Goal: Task Accomplishment & Management: Use online tool/utility

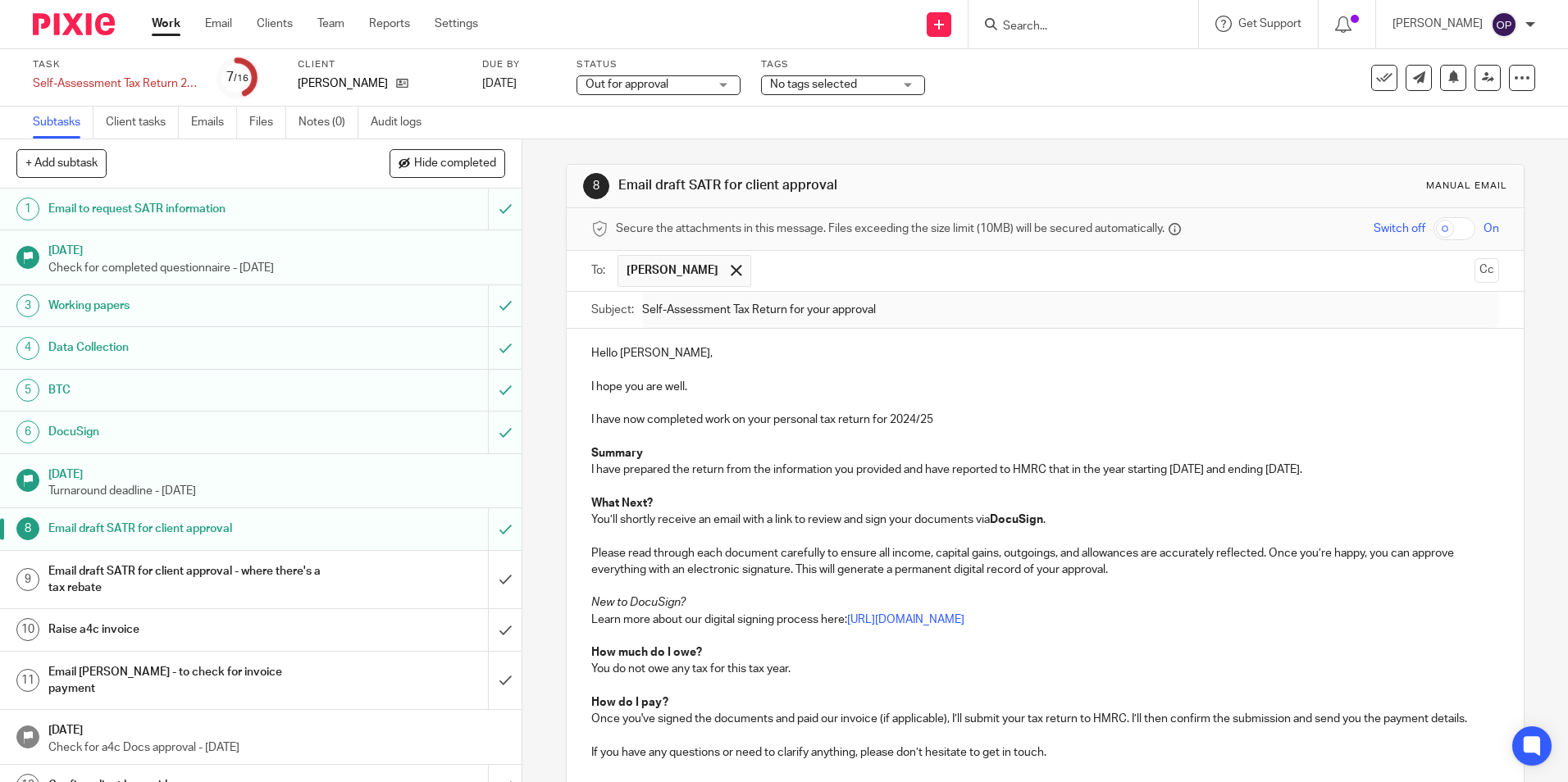
scroll to position [277, 0]
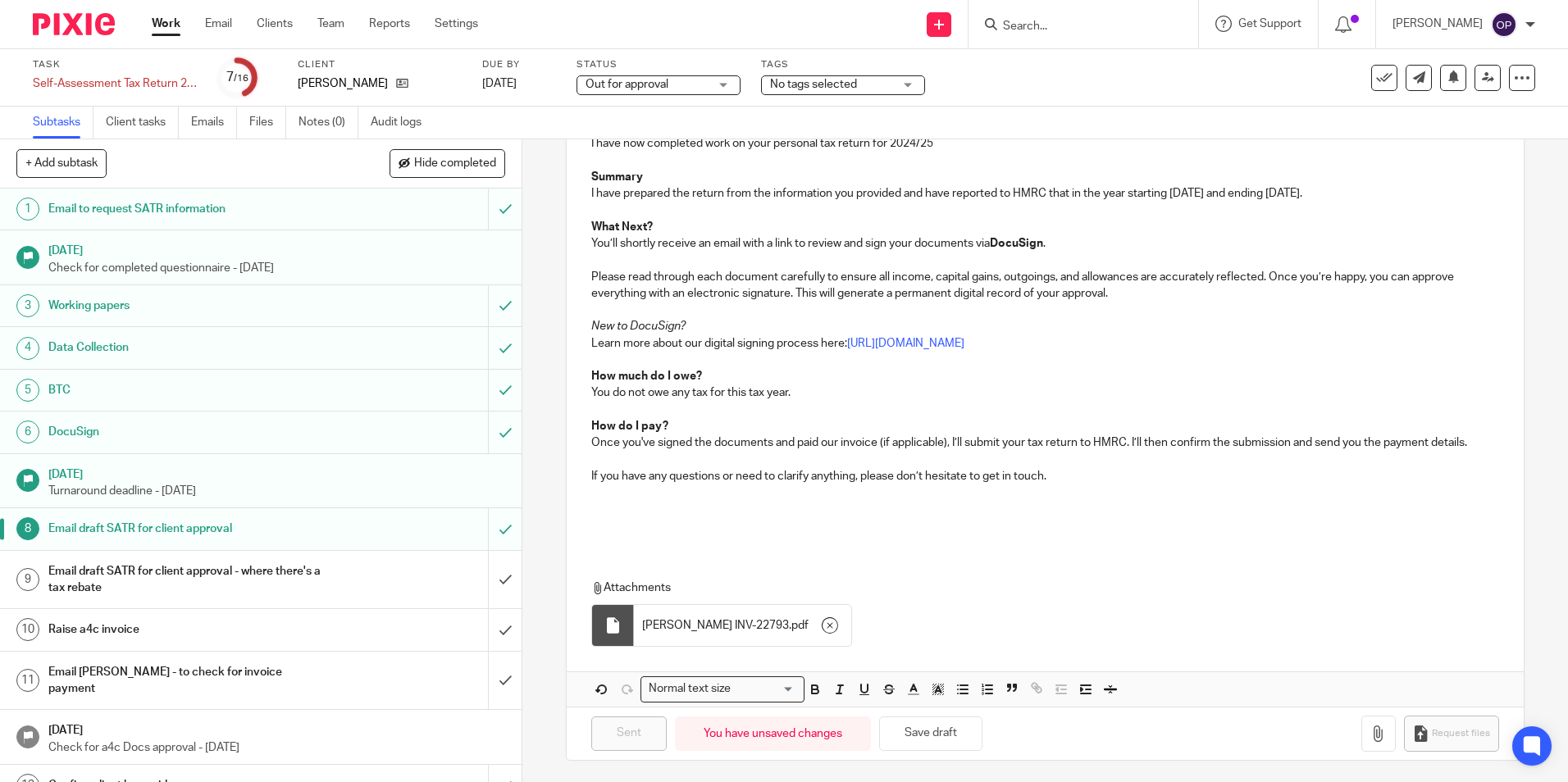
click at [1017, 474] on p "If you have any questions or need to clarify anything, please don’t hesitate to…" at bounding box center [1044, 476] width 907 height 17
click at [1118, 533] on p at bounding box center [1044, 526] width 907 height 17
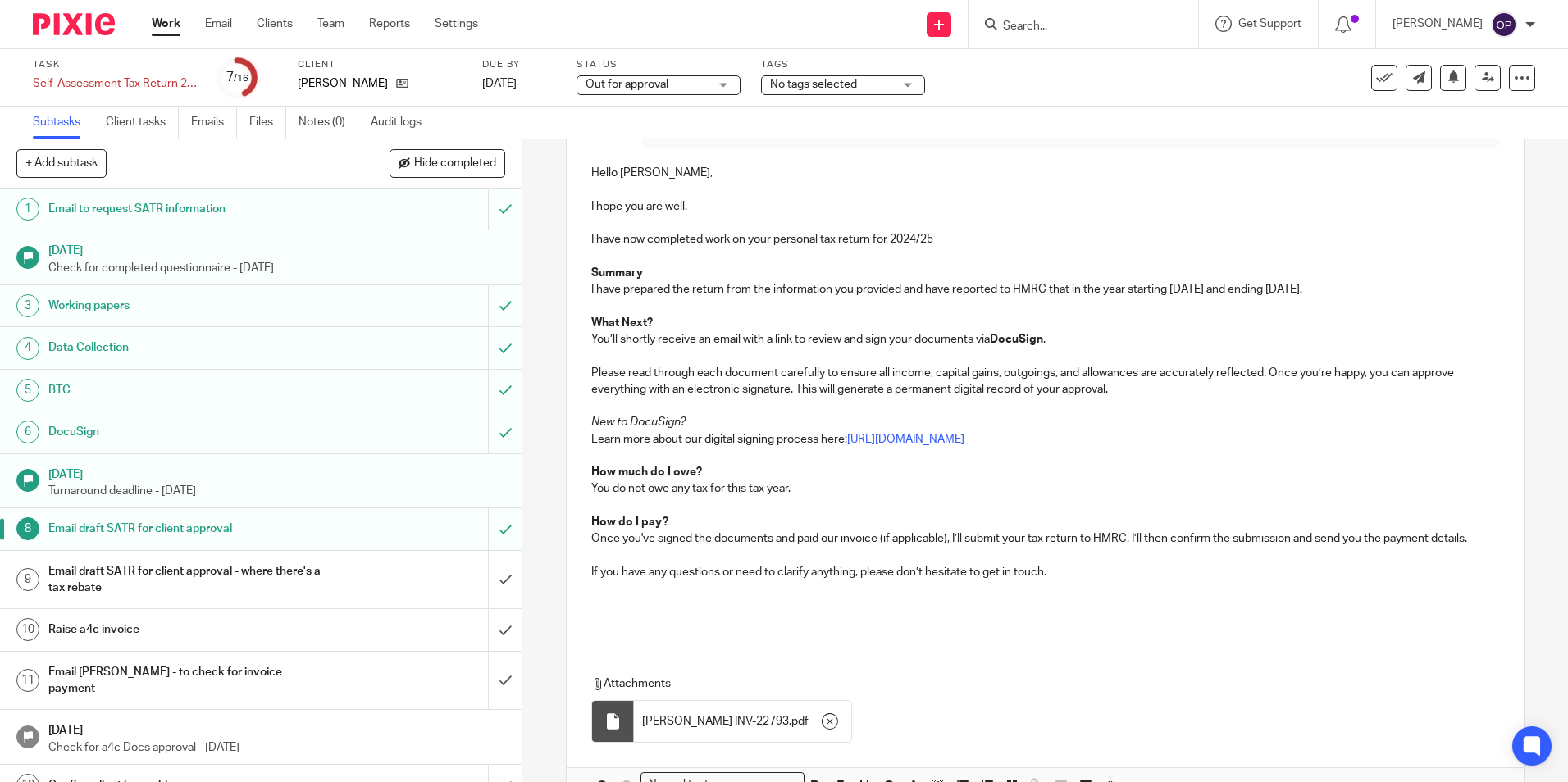
scroll to position [30, 0]
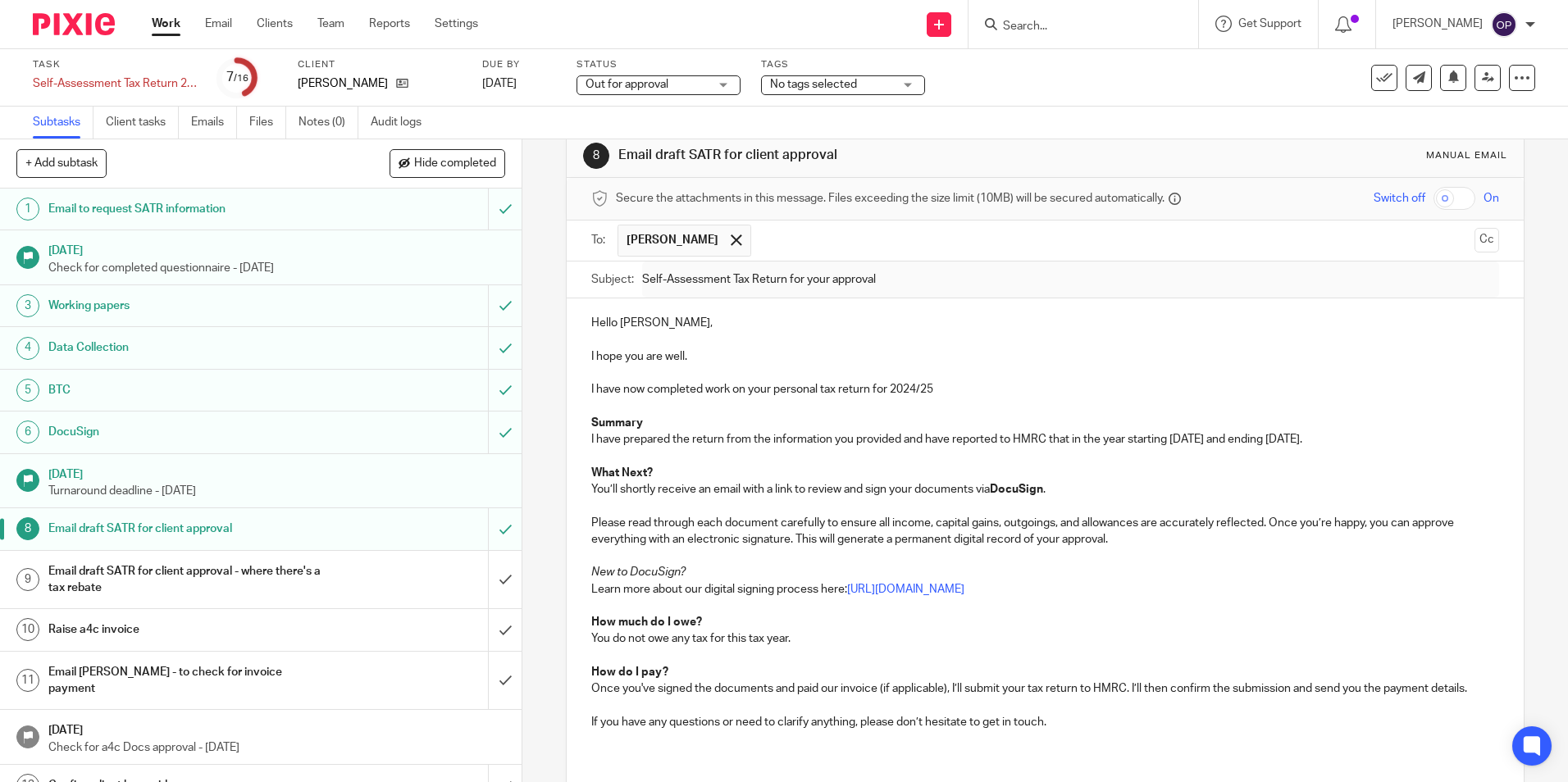
click at [160, 28] on link "Work" at bounding box center [166, 23] width 28 height 17
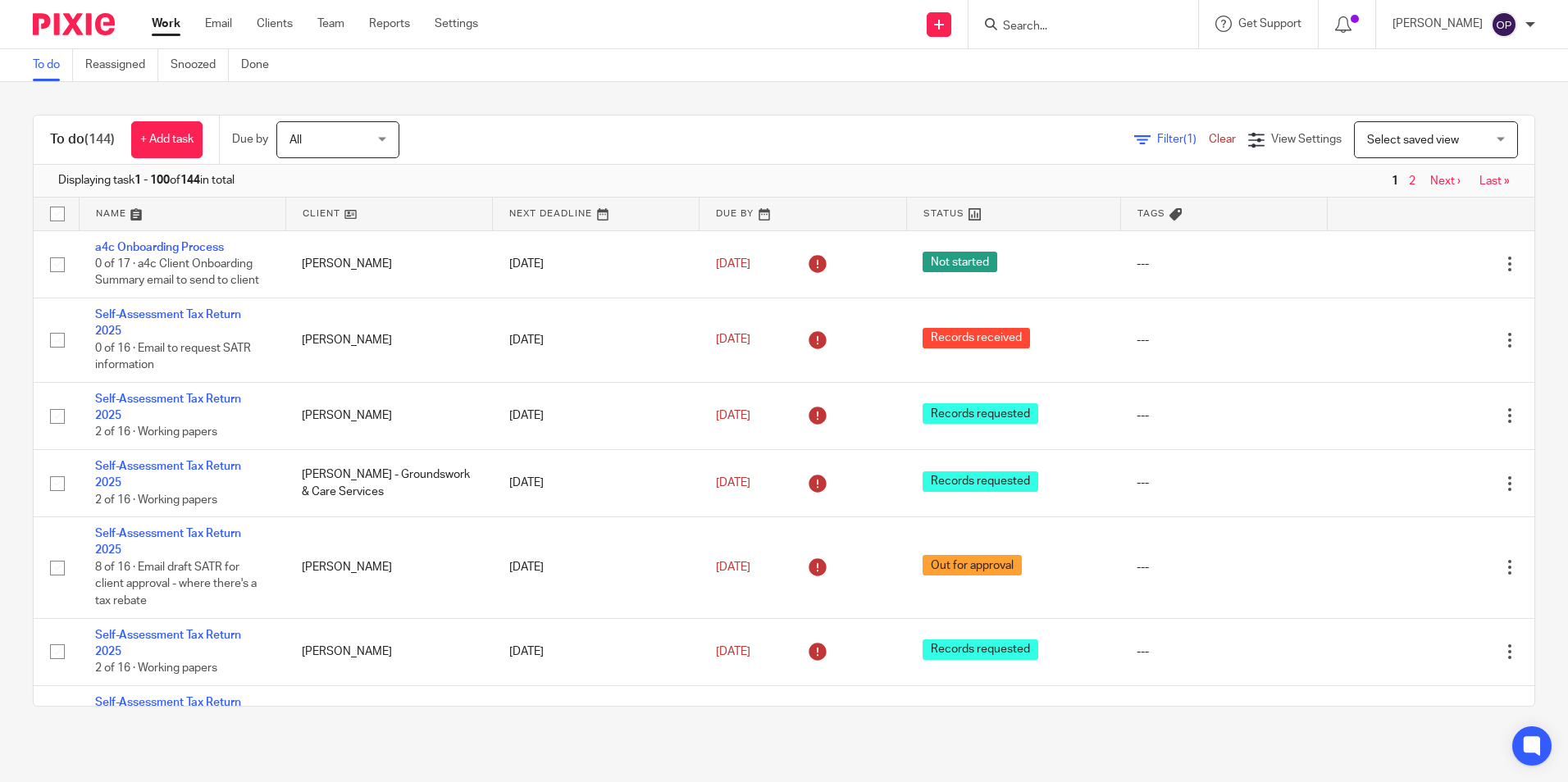
click at [1157, 137] on span "Filter (1)" at bounding box center [1182, 139] width 52 height 12
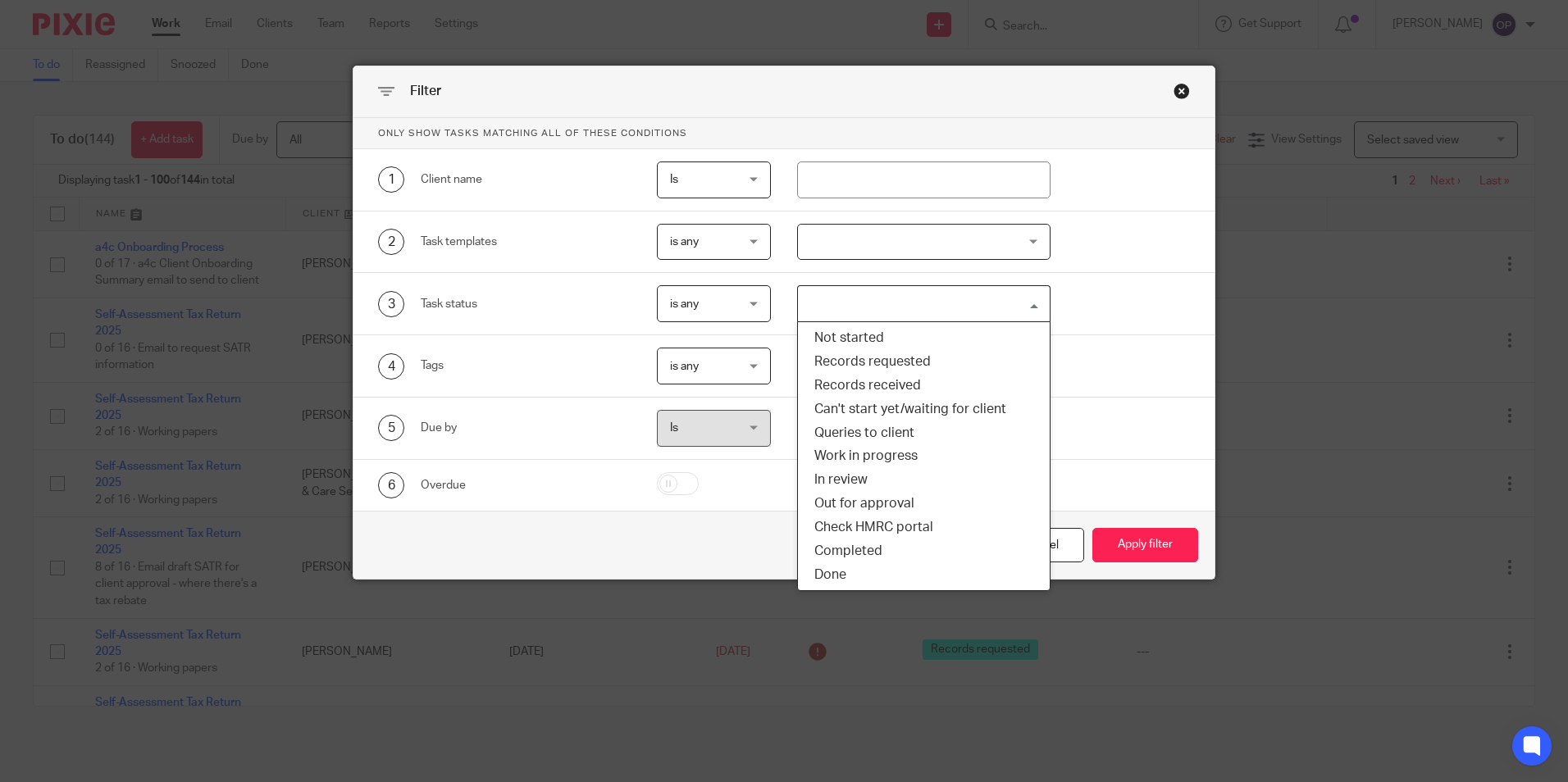
click at [879, 304] on input "Search for option" at bounding box center [920, 303] width 242 height 28
click at [890, 387] on li "Records received" at bounding box center [923, 386] width 251 height 23
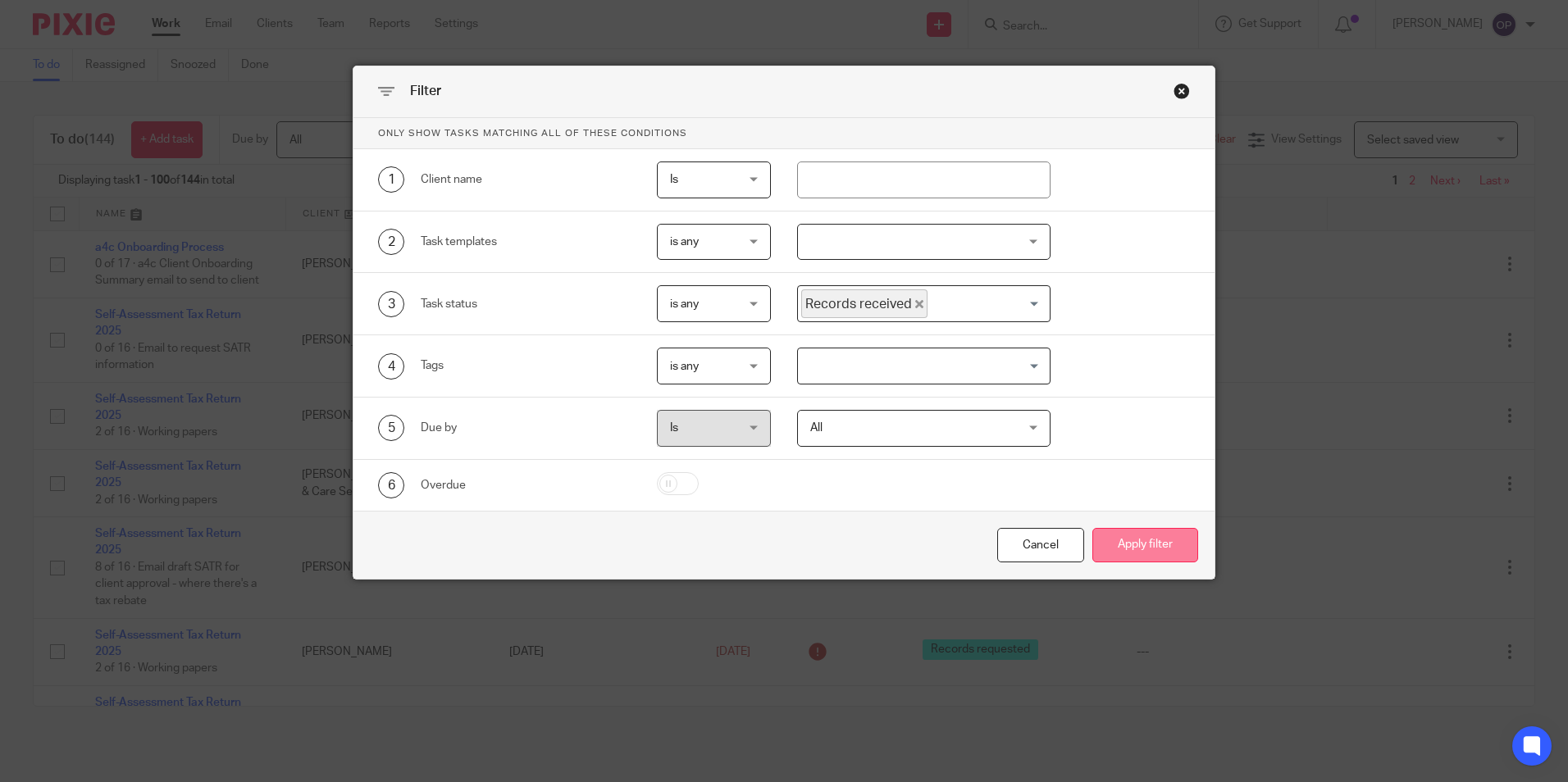
click at [1103, 537] on button "Apply filter" at bounding box center [1144, 545] width 106 height 35
